Goal: Task Accomplishment & Management: Manage account settings

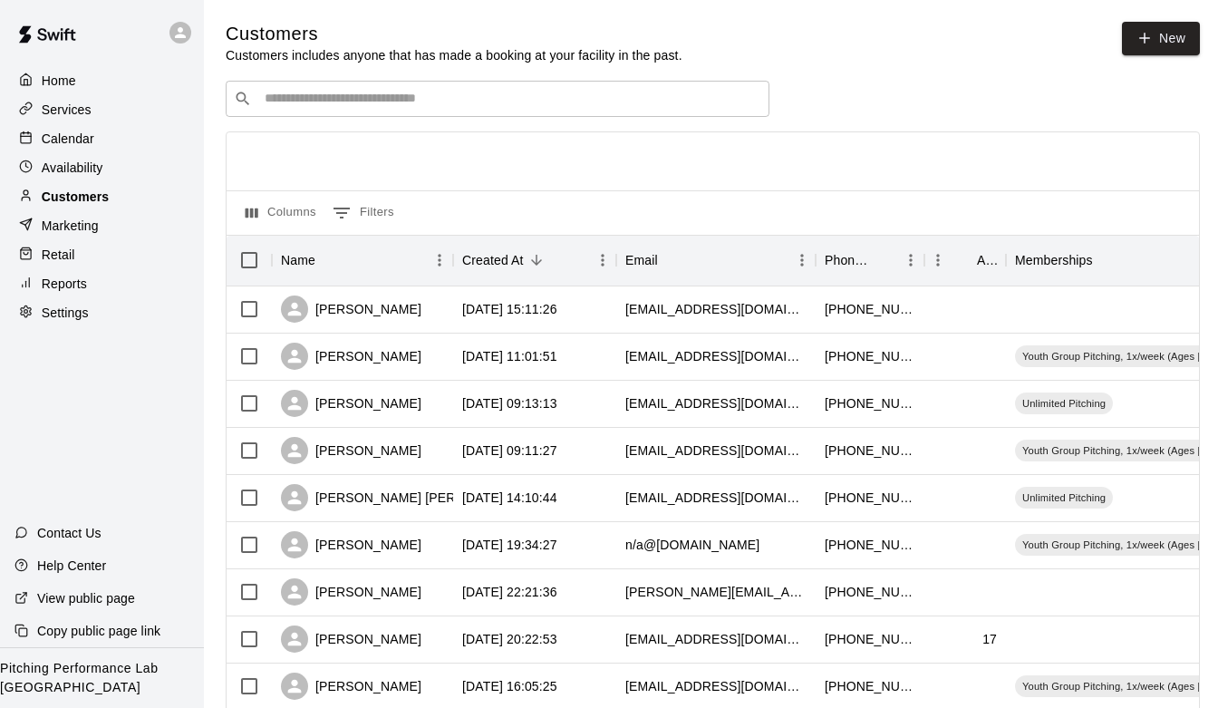
click at [75, 205] on p "Customers" at bounding box center [75, 197] width 67 height 18
click at [84, 159] on p "Availability" at bounding box center [73, 168] width 62 height 18
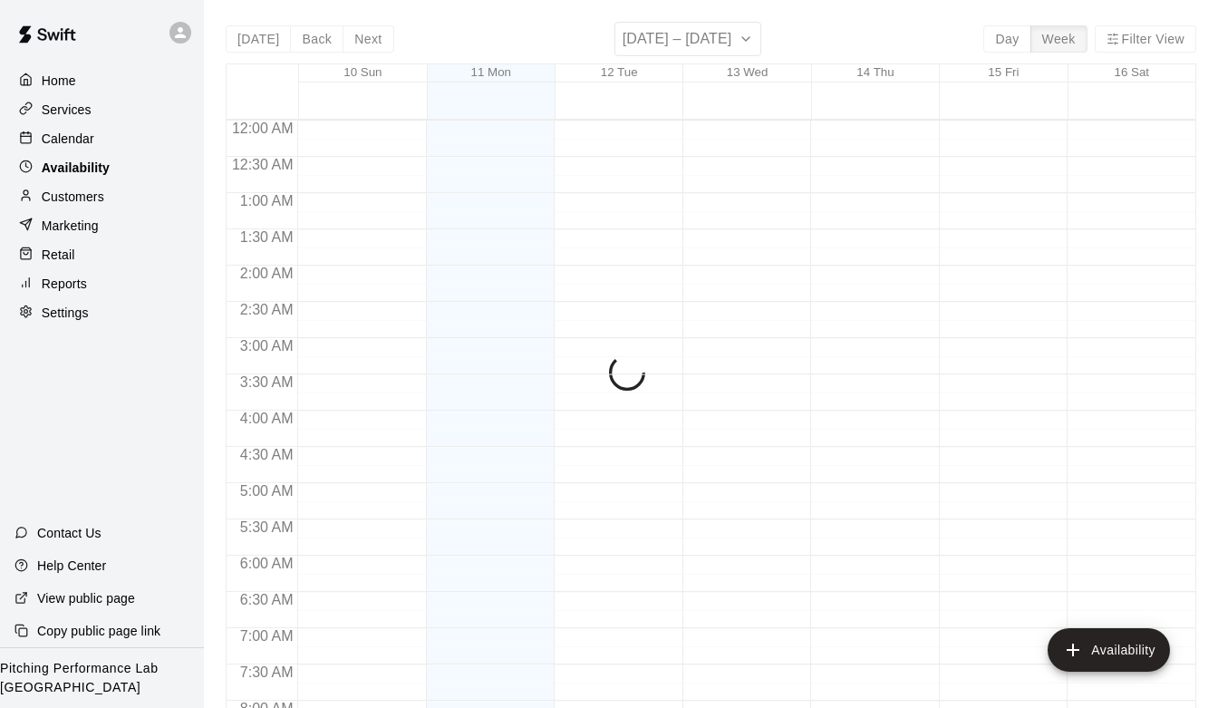
scroll to position [718, 0]
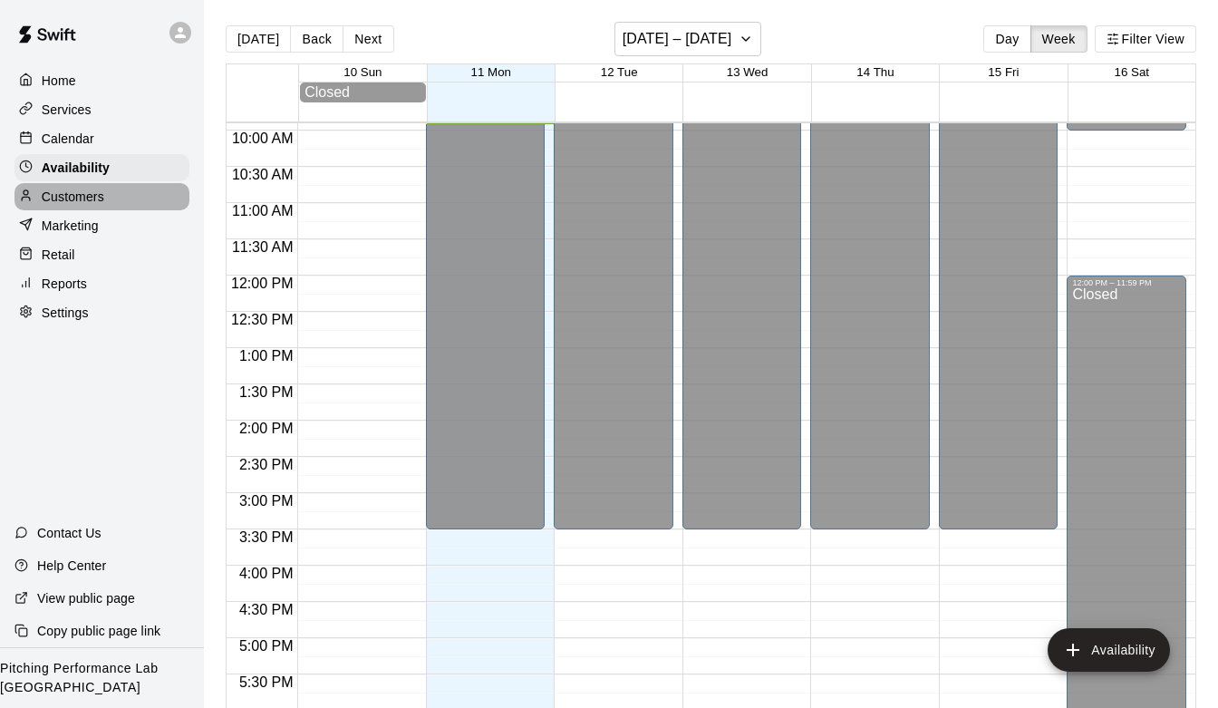
click at [84, 206] on div "Customers" at bounding box center [101, 196] width 175 height 27
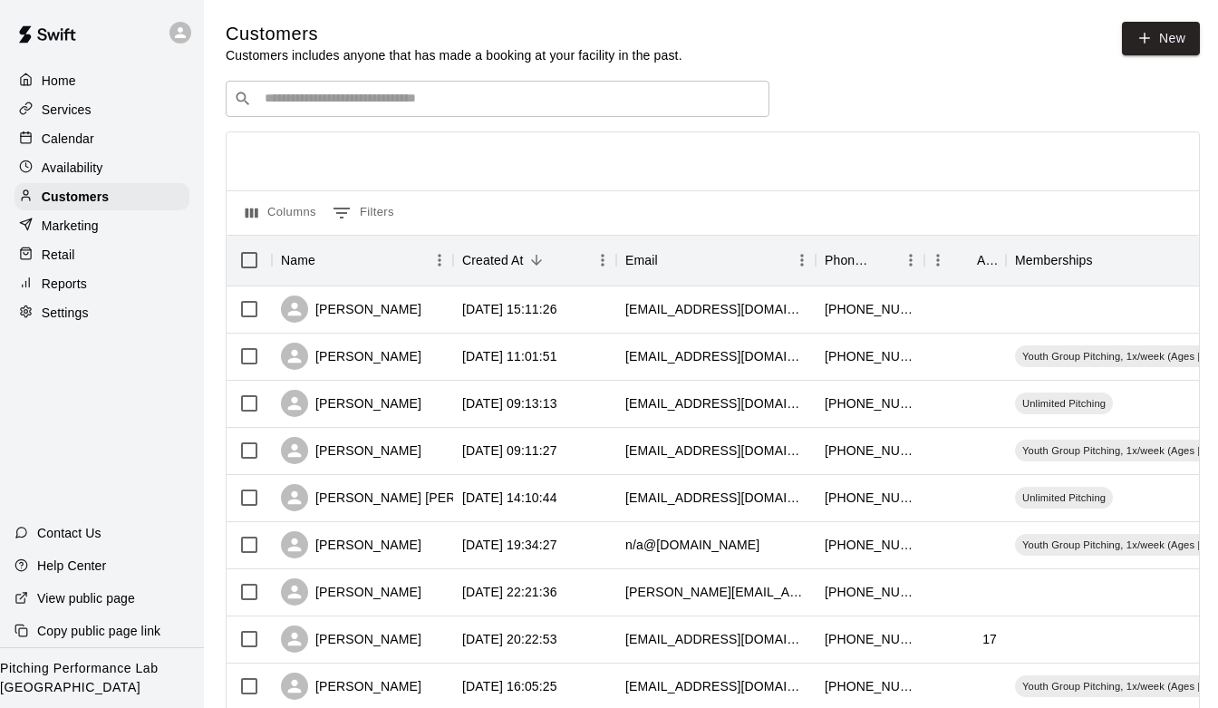
click at [427, 90] on input "Search customers by name or email" at bounding box center [510, 99] width 502 height 18
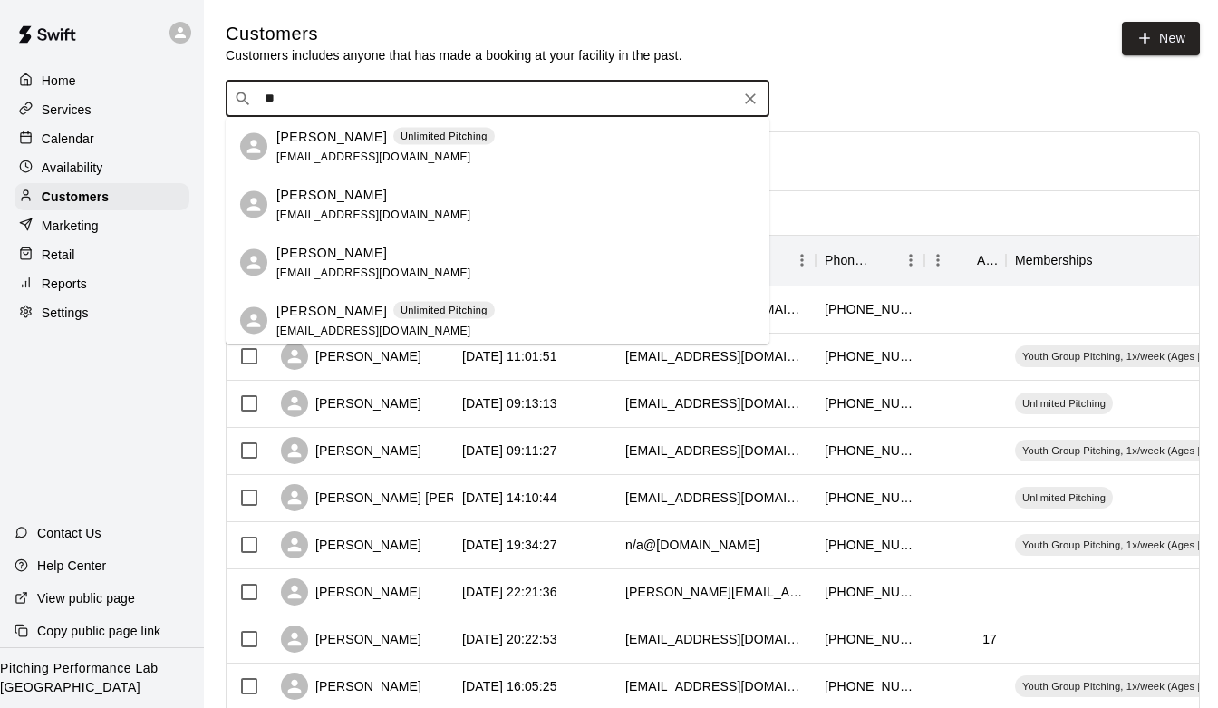
type input "*"
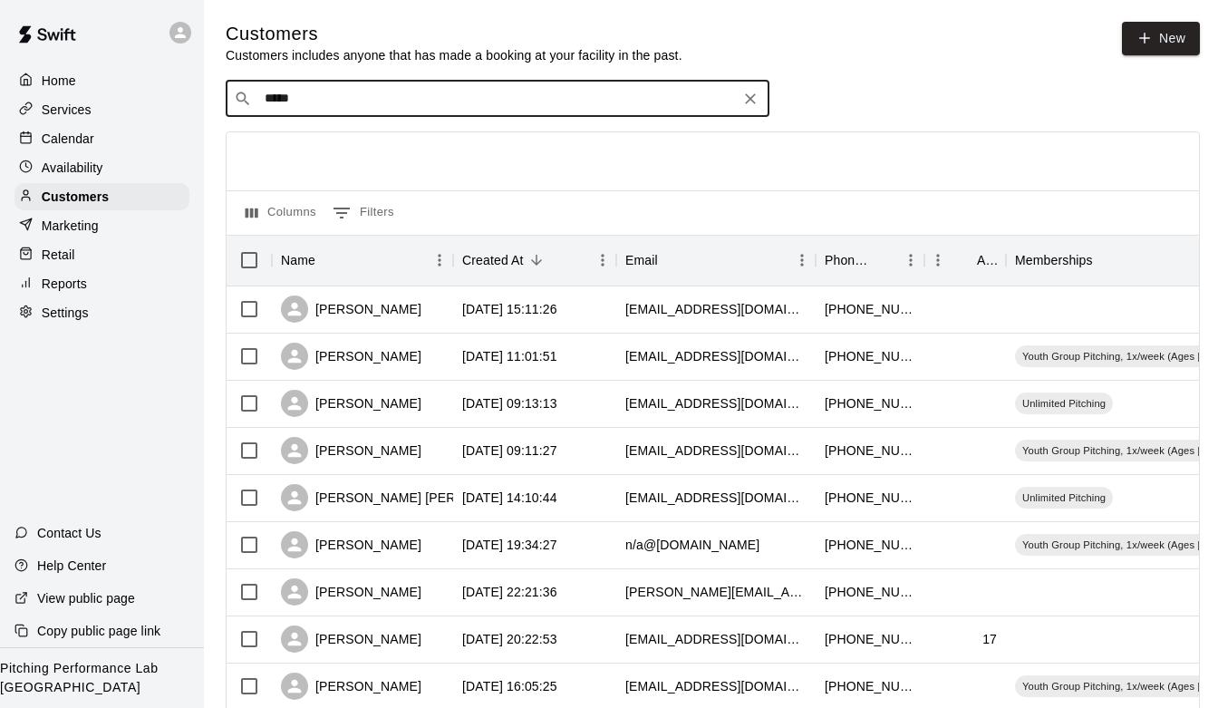
type input "******"
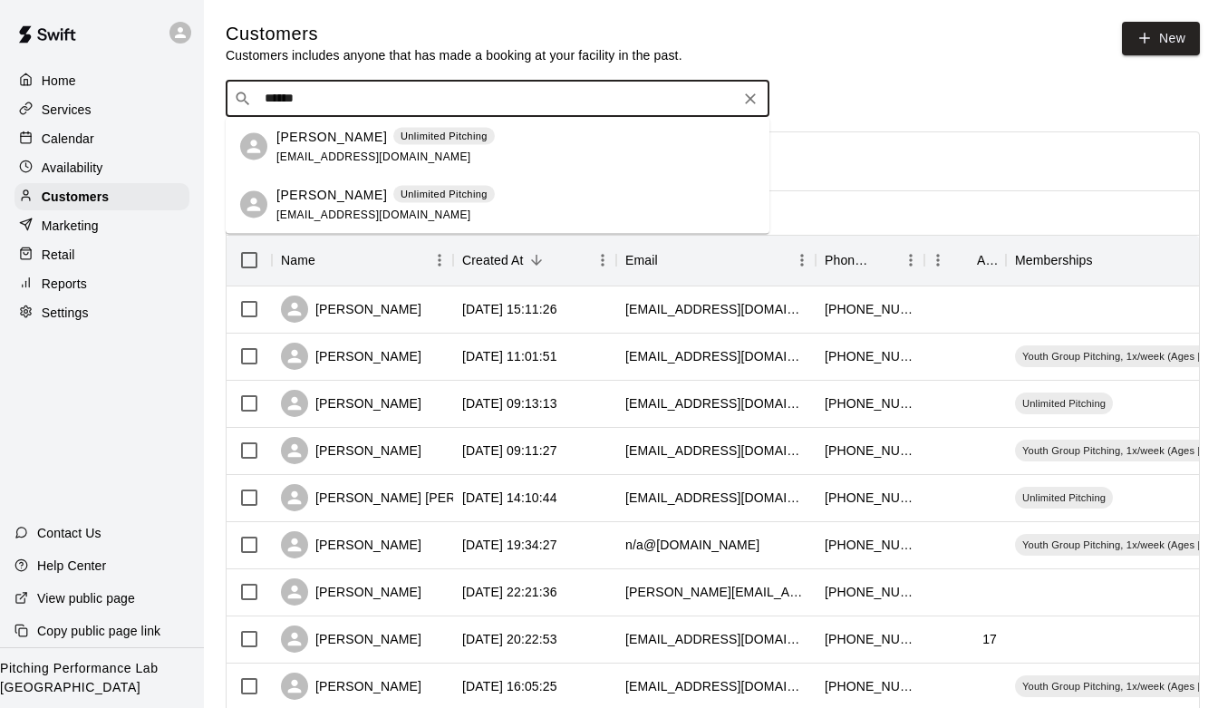
click at [302, 135] on p "[PERSON_NAME]" at bounding box center [331, 136] width 111 height 19
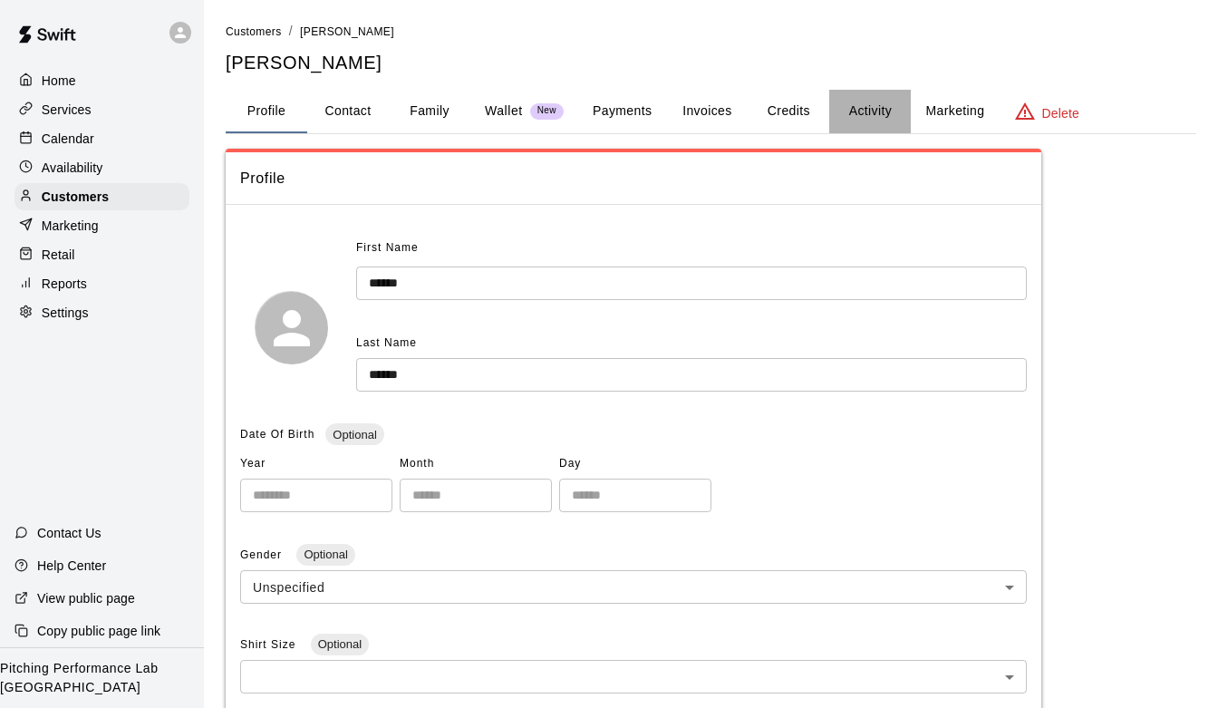
click at [851, 110] on button "Activity" at bounding box center [870, 111] width 82 height 43
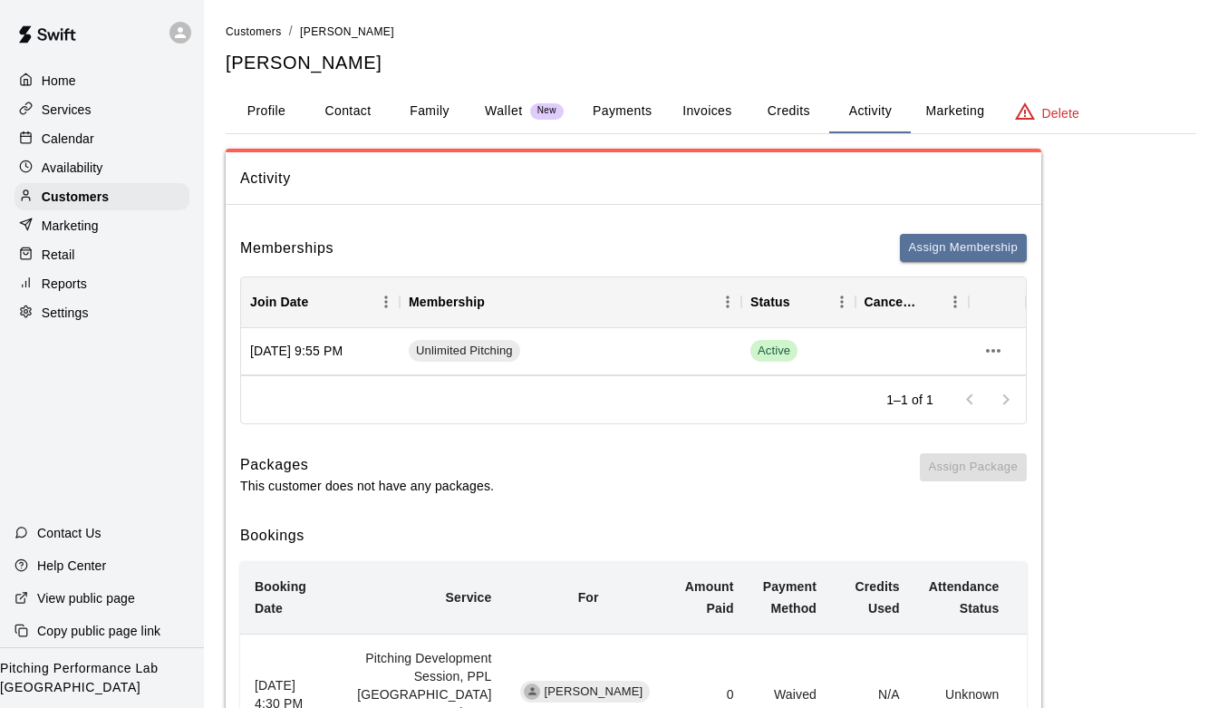
click at [777, 99] on button "Credits" at bounding box center [789, 111] width 82 height 43
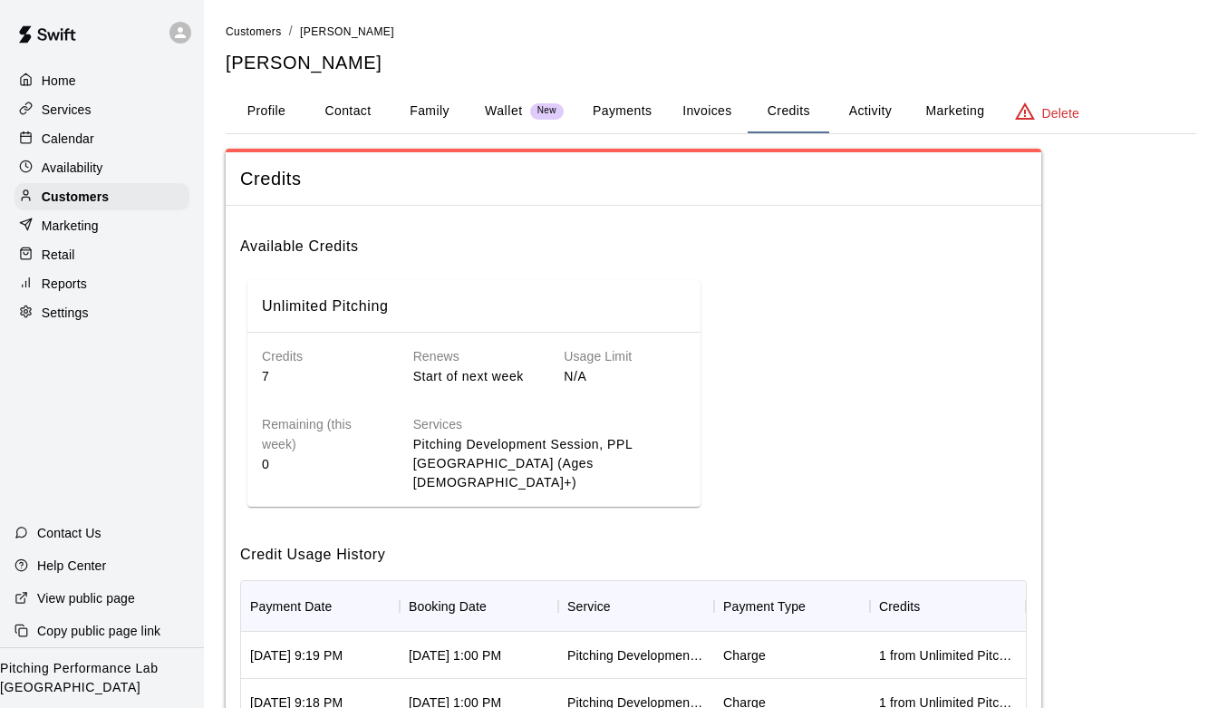
click at [864, 114] on button "Activity" at bounding box center [870, 111] width 82 height 43
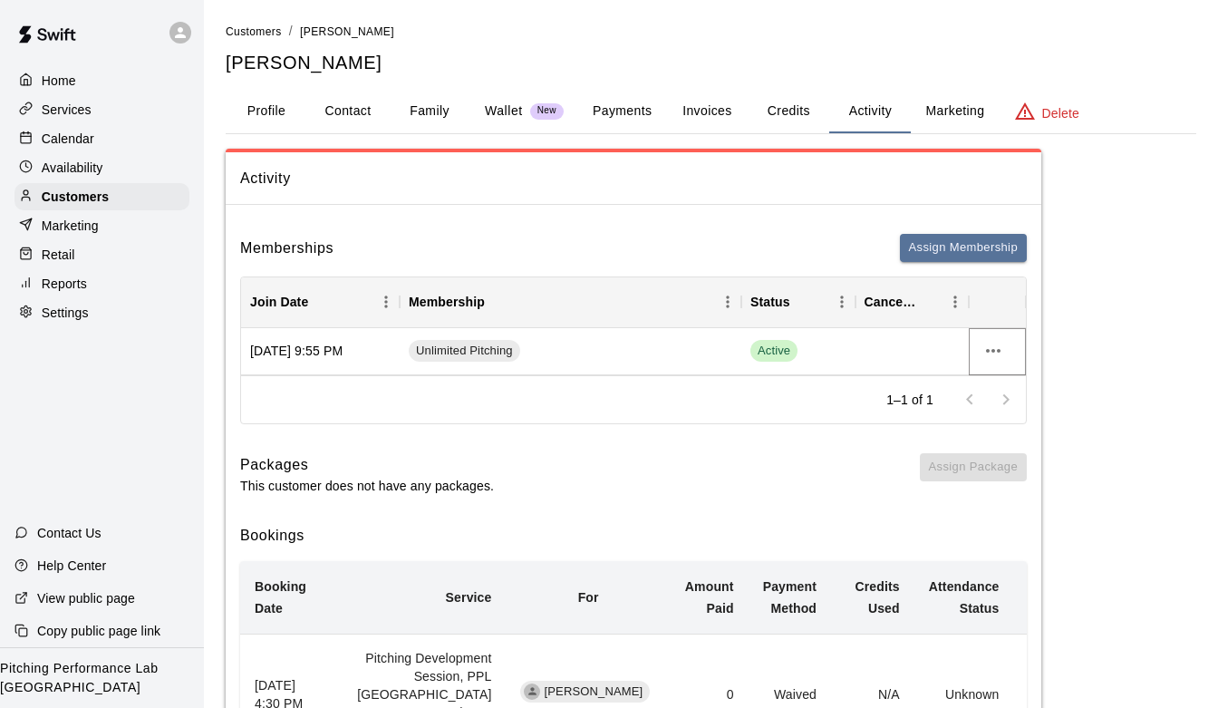
click at [988, 346] on icon "more actions" at bounding box center [993, 351] width 22 height 22
click at [1006, 408] on li "Cancel" at bounding box center [1029, 418] width 102 height 30
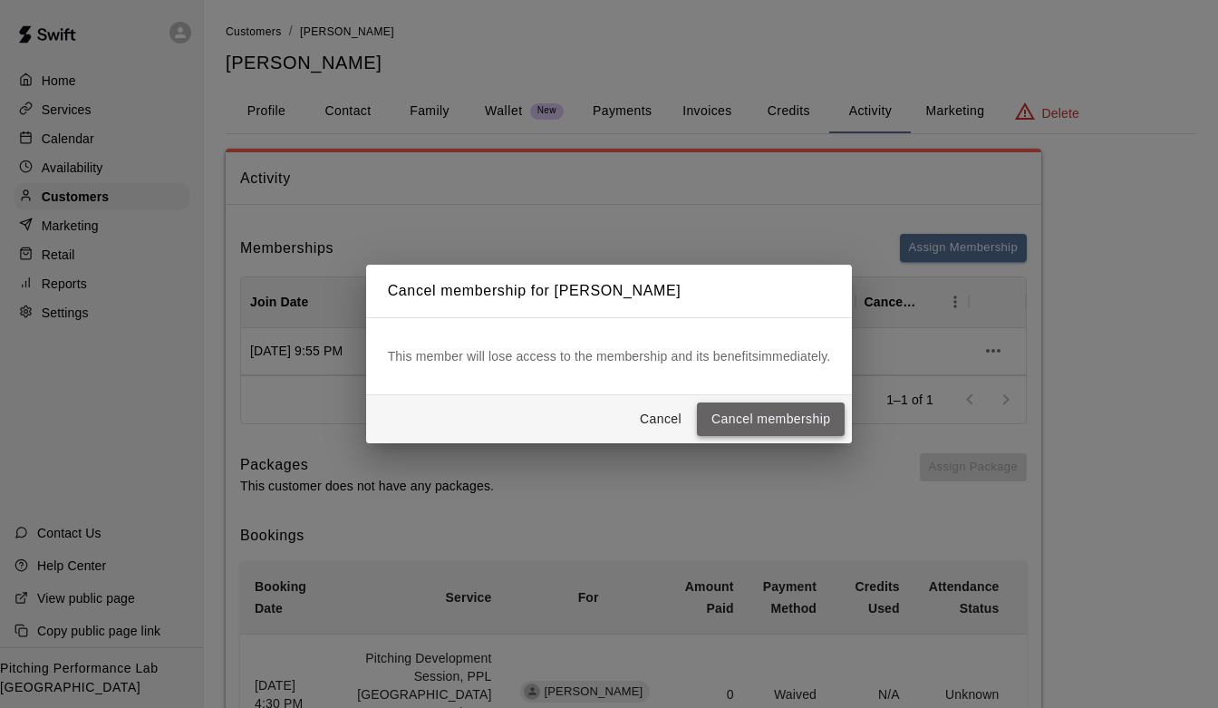
click at [823, 409] on button "Cancel membership" at bounding box center [771, 419] width 148 height 34
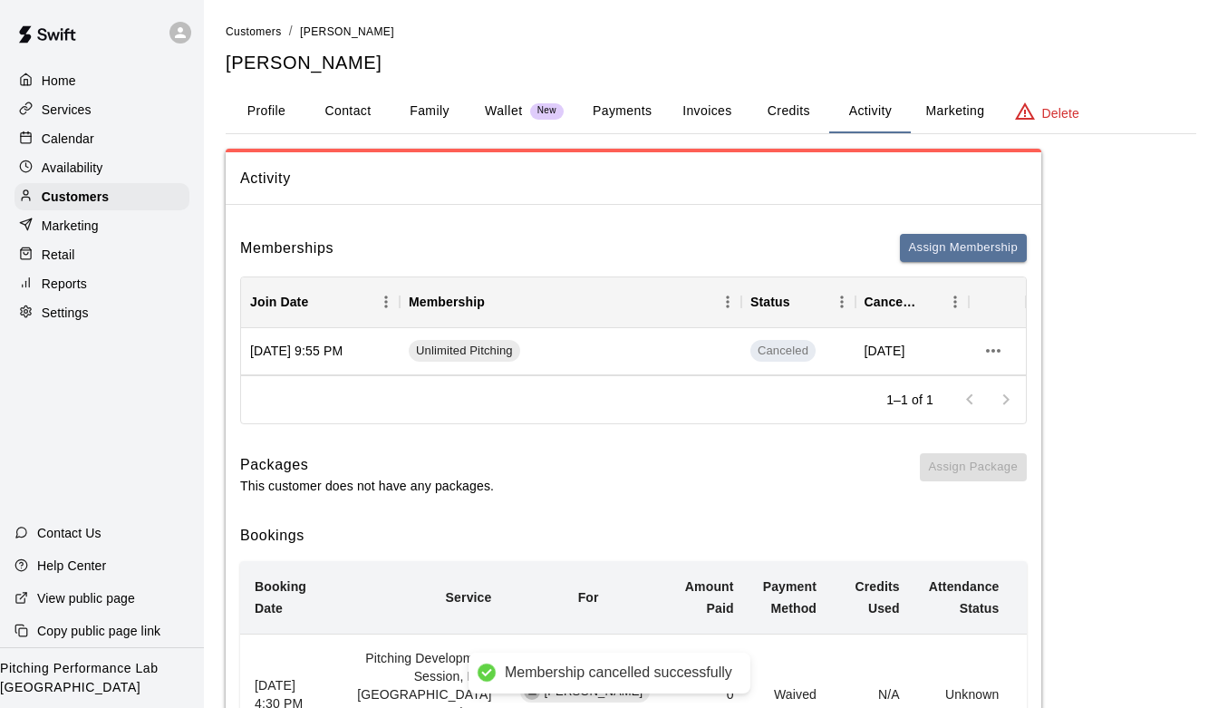
click at [788, 113] on button "Credits" at bounding box center [789, 111] width 82 height 43
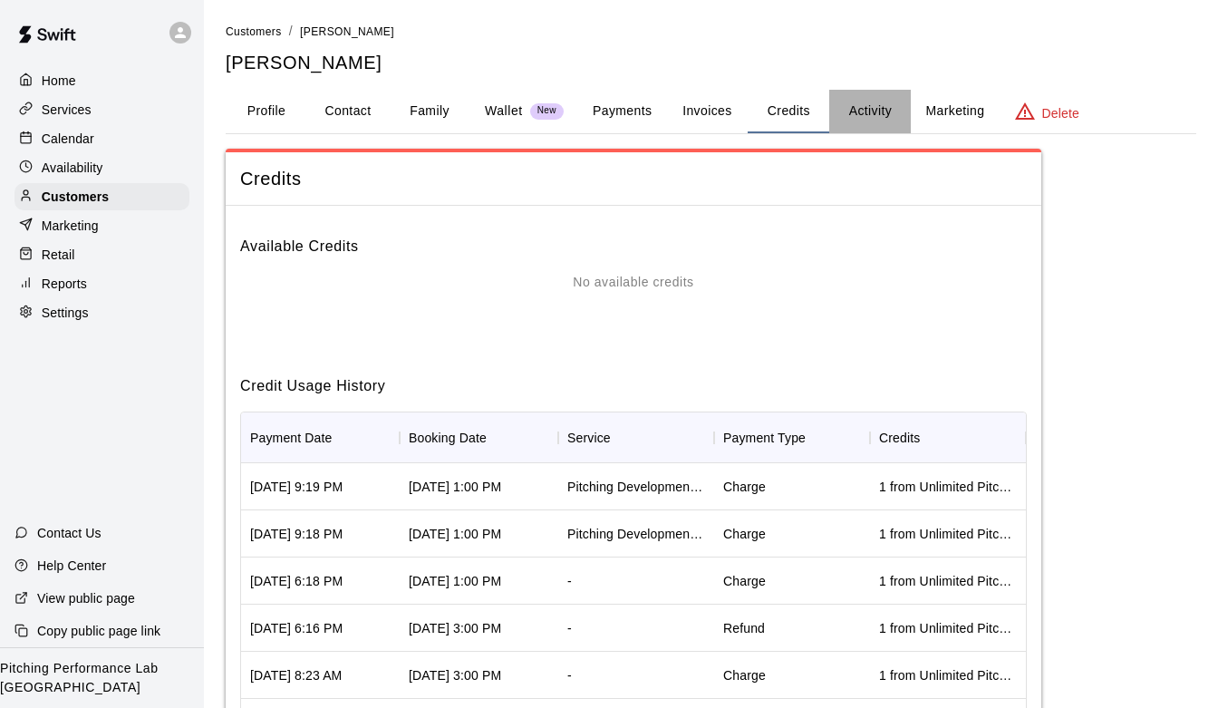
click at [878, 109] on button "Activity" at bounding box center [870, 111] width 82 height 43
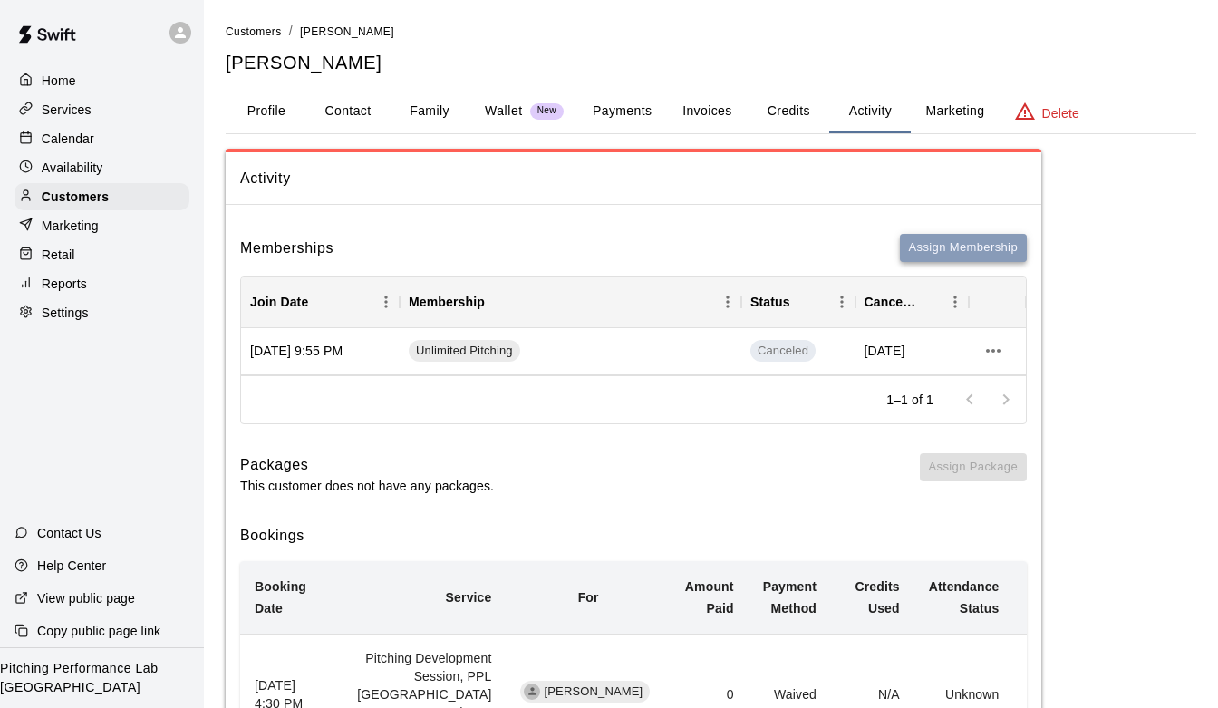
click at [959, 242] on button "Assign Membership" at bounding box center [963, 248] width 127 height 28
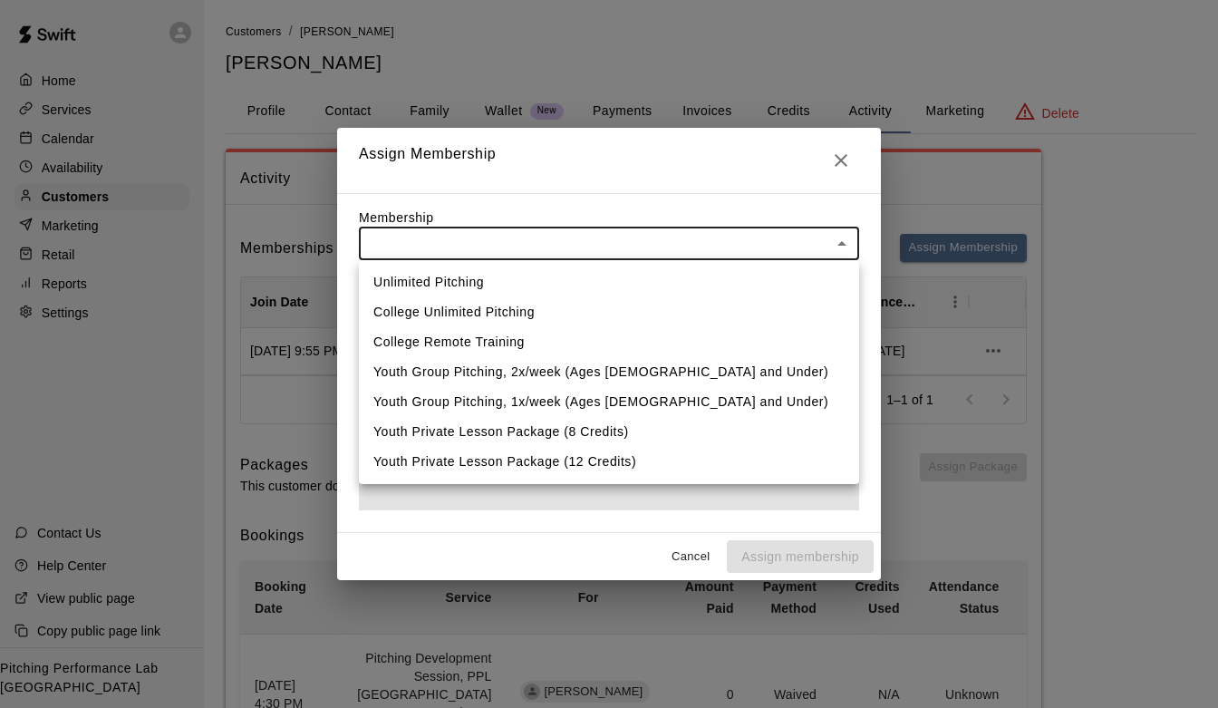
click at [800, 254] on body "Home Services Calendar Availability Customers Marketing Retail Reports Settings…" at bounding box center [609, 671] width 1218 height 1342
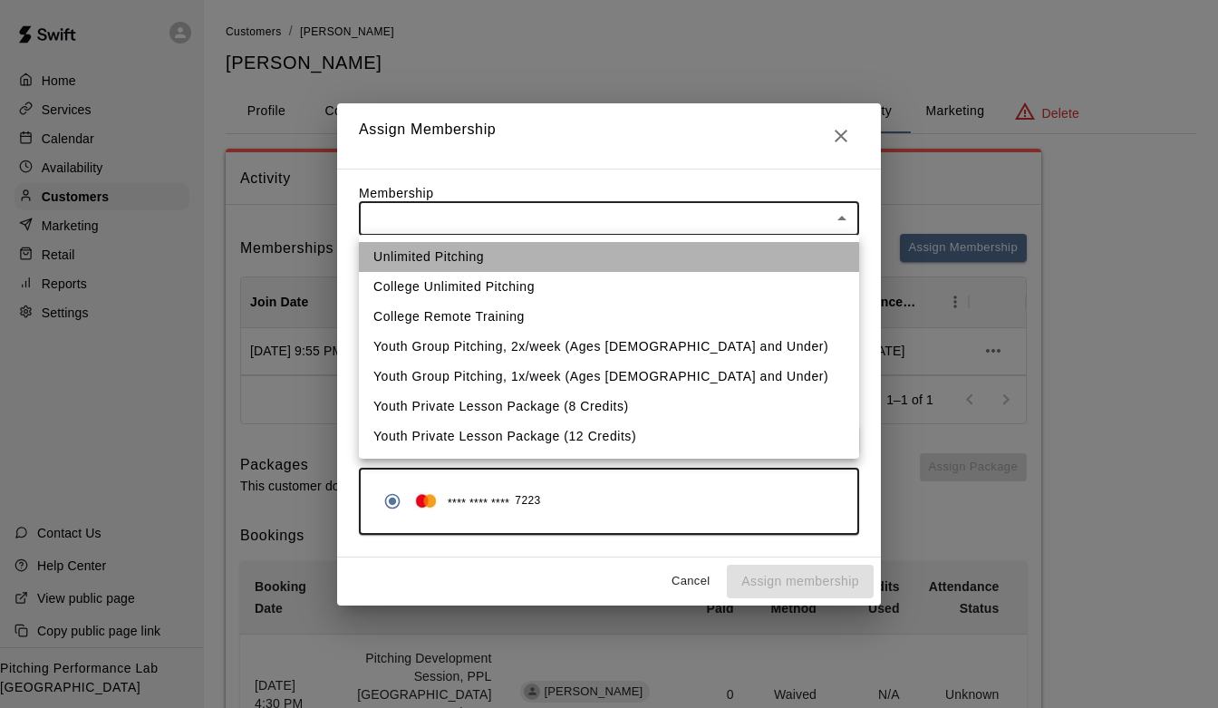
click at [738, 258] on li "Unlimited Pitching" at bounding box center [609, 257] width 500 height 30
type input "**********"
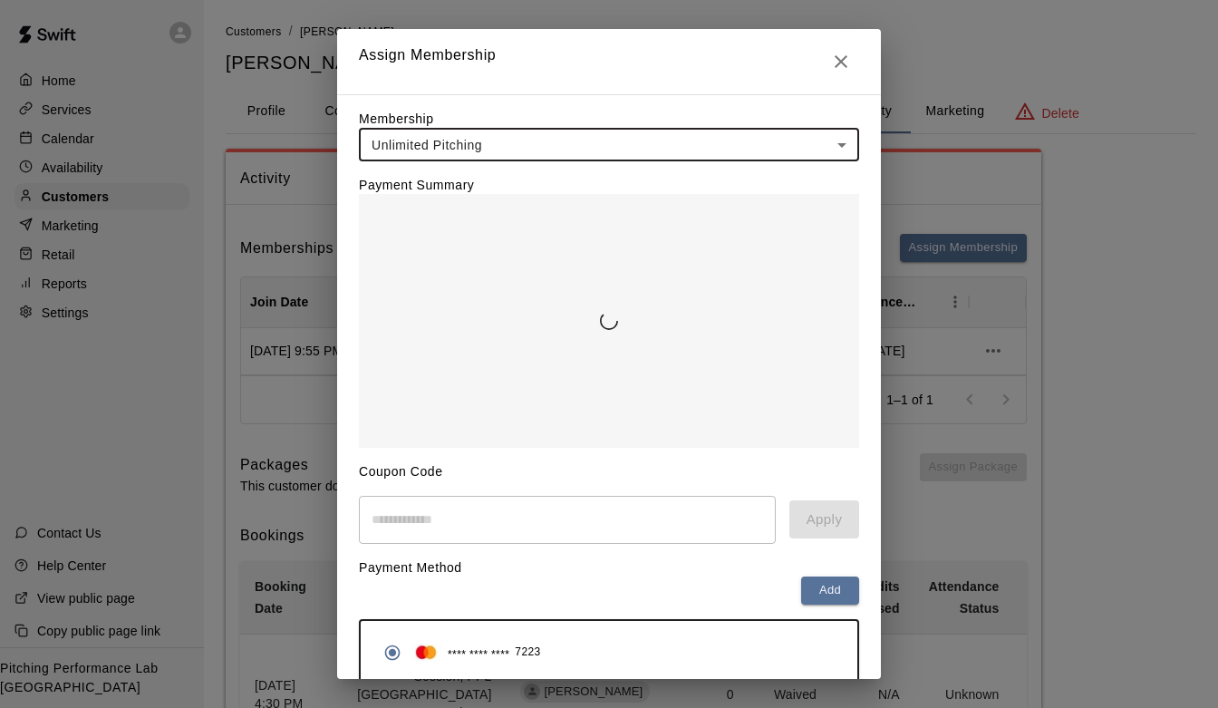
scroll to position [79, 0]
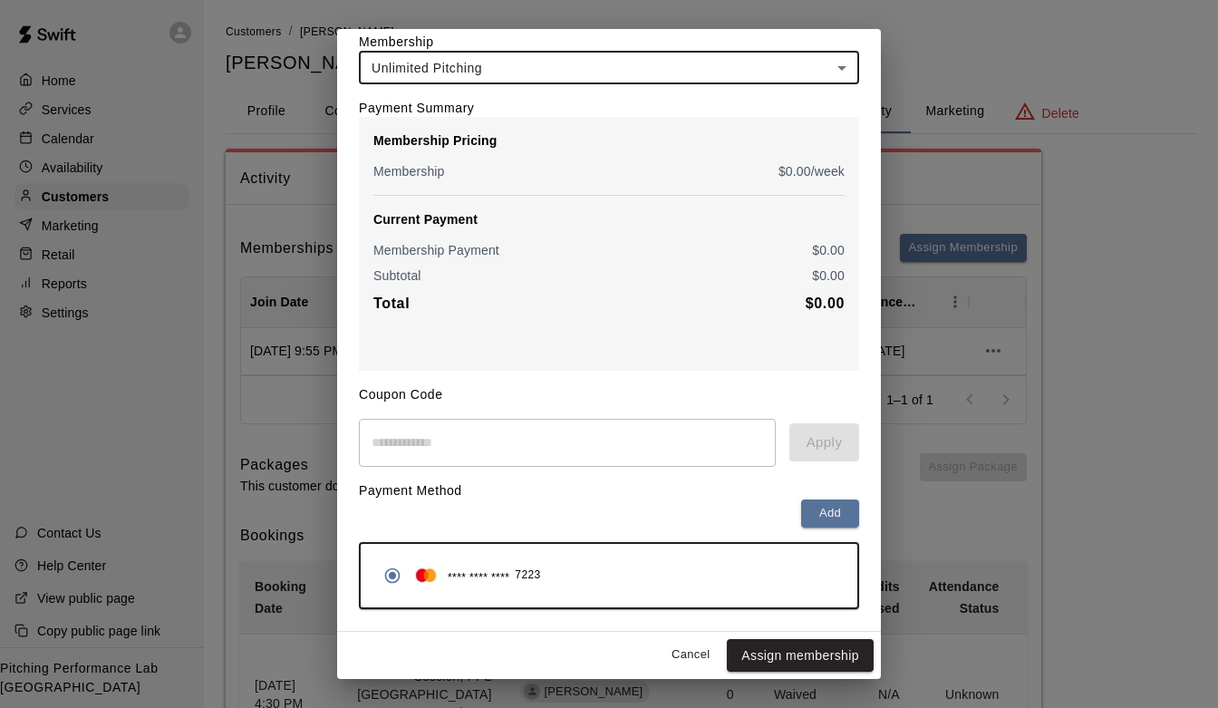
click at [798, 676] on div "Cancel Assign membership" at bounding box center [609, 656] width 544 height 48
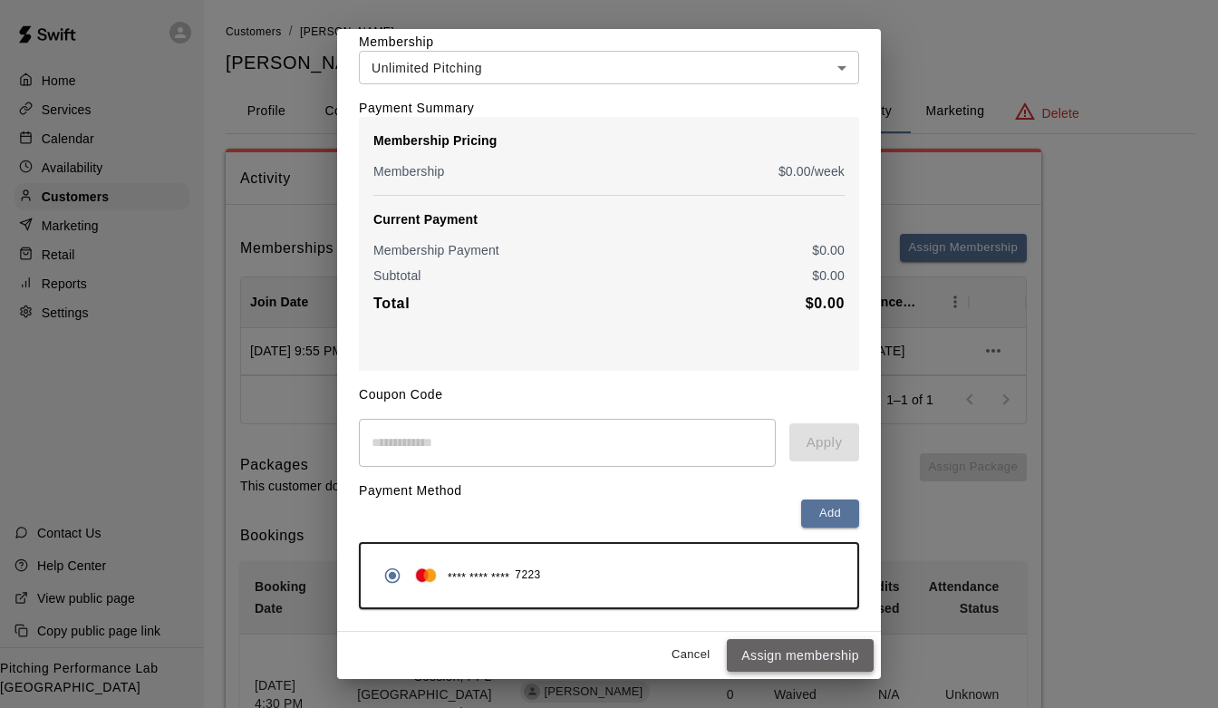
click at [798, 664] on button "Assign membership" at bounding box center [800, 656] width 147 height 34
